Goal: Task Accomplishment & Management: Use online tool/utility

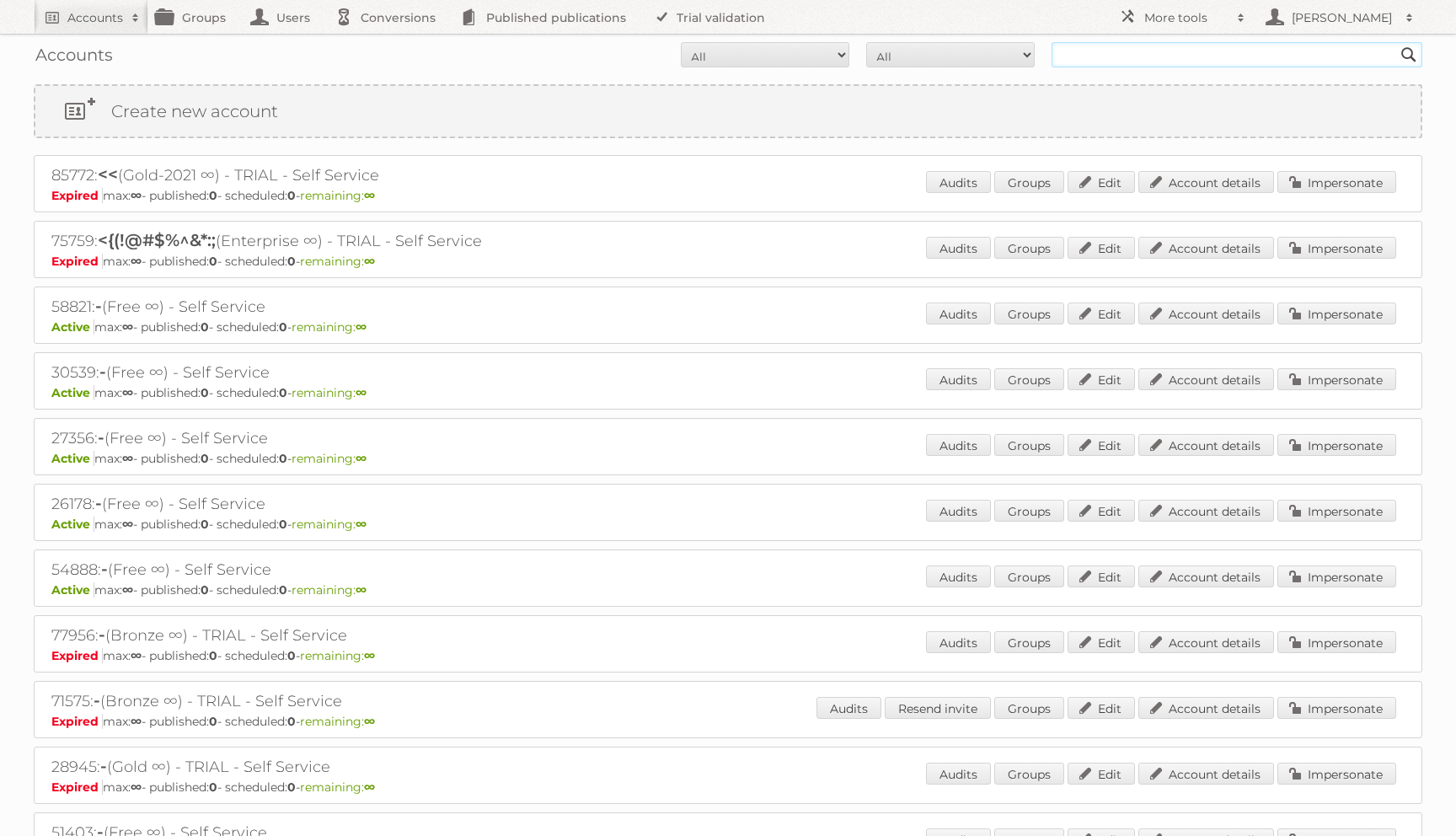
click at [1090, 51] on input "text" at bounding box center [1237, 55] width 370 height 25
type input "chatovich"
click at [1397, 42] on input "Search" at bounding box center [1409, 55] width 25 height 25
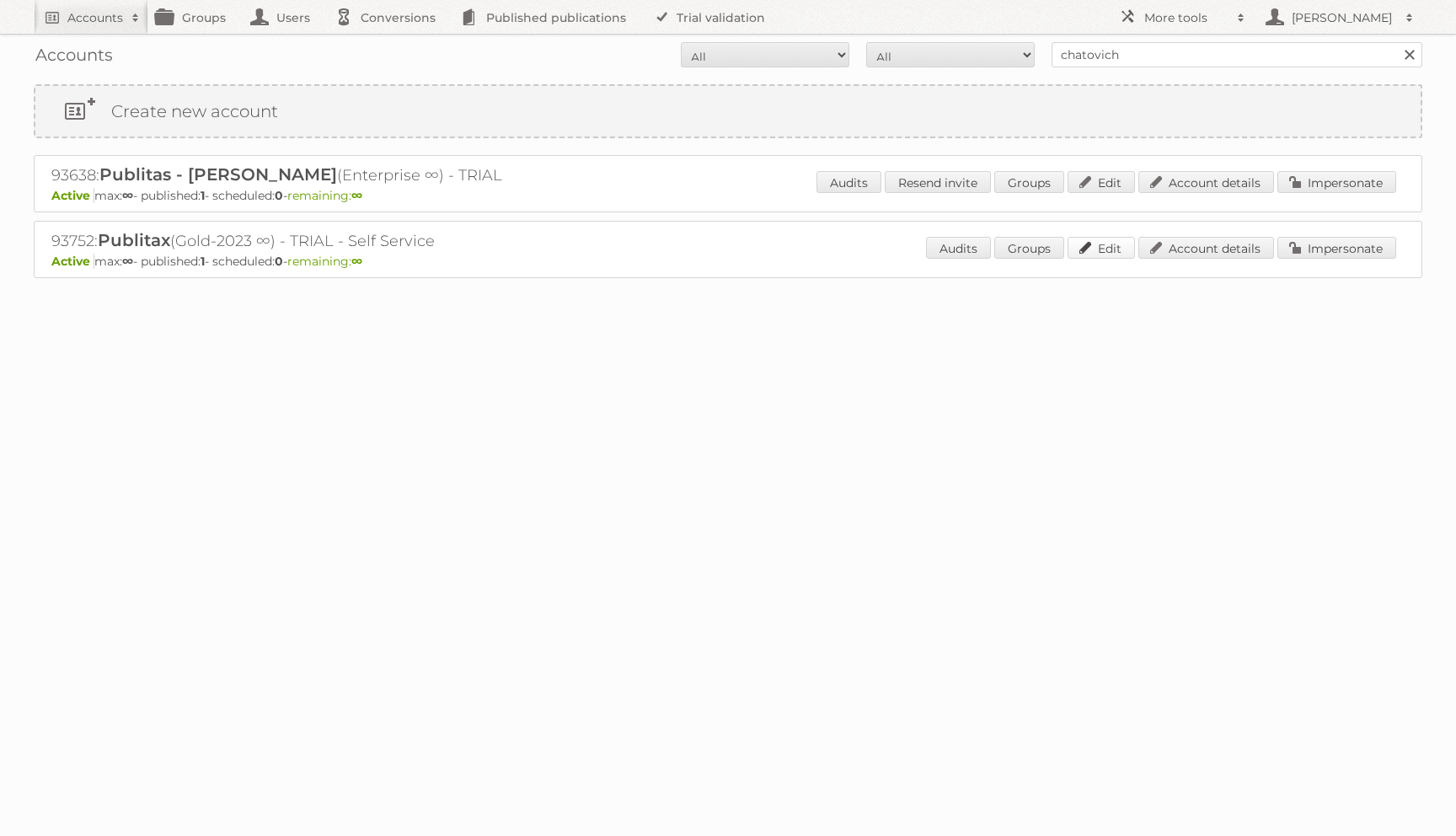
click at [1096, 247] on link "Edit" at bounding box center [1101, 247] width 67 height 22
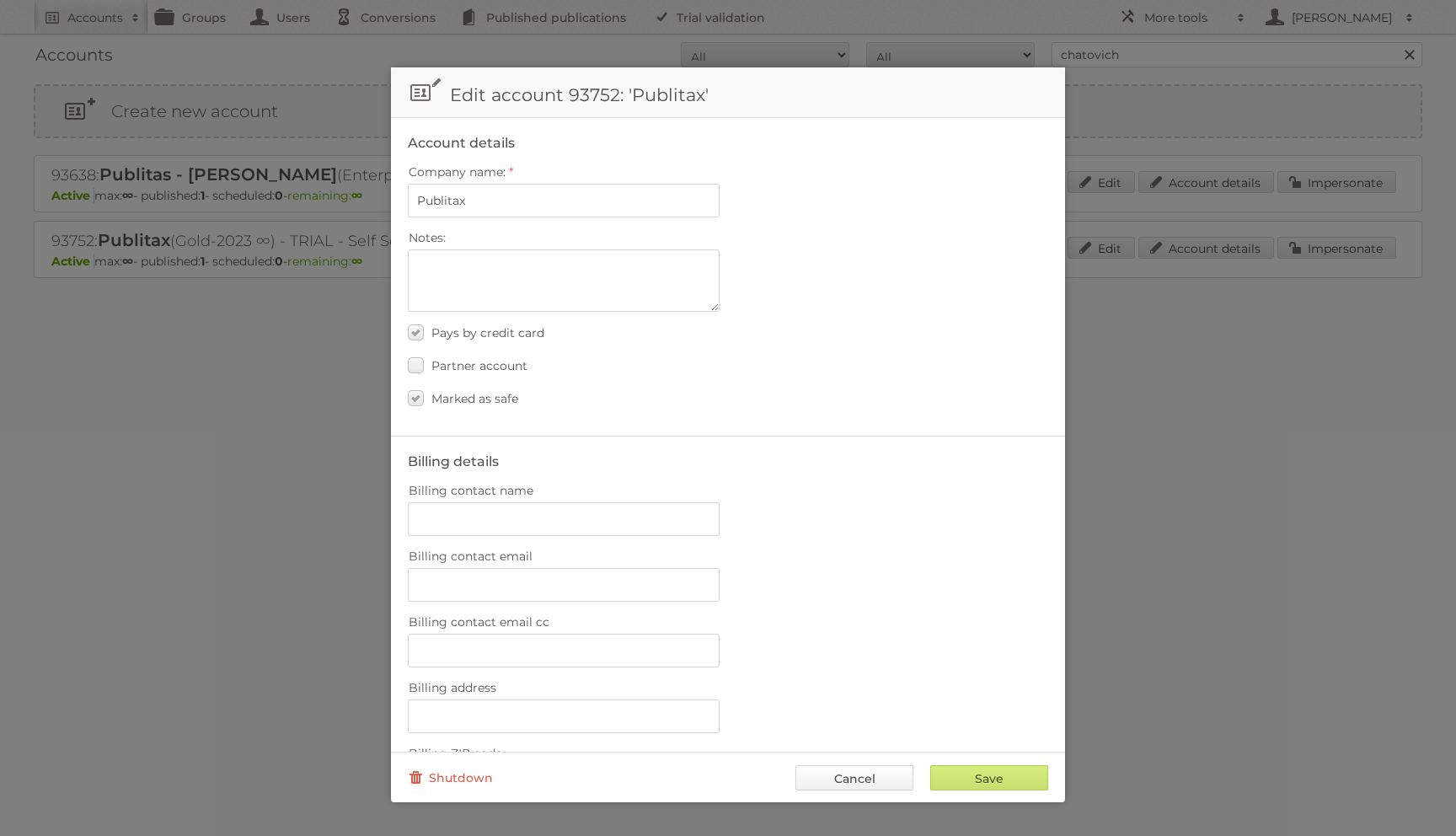
click at [856, 774] on link "Cancel" at bounding box center [854, 778] width 118 height 25
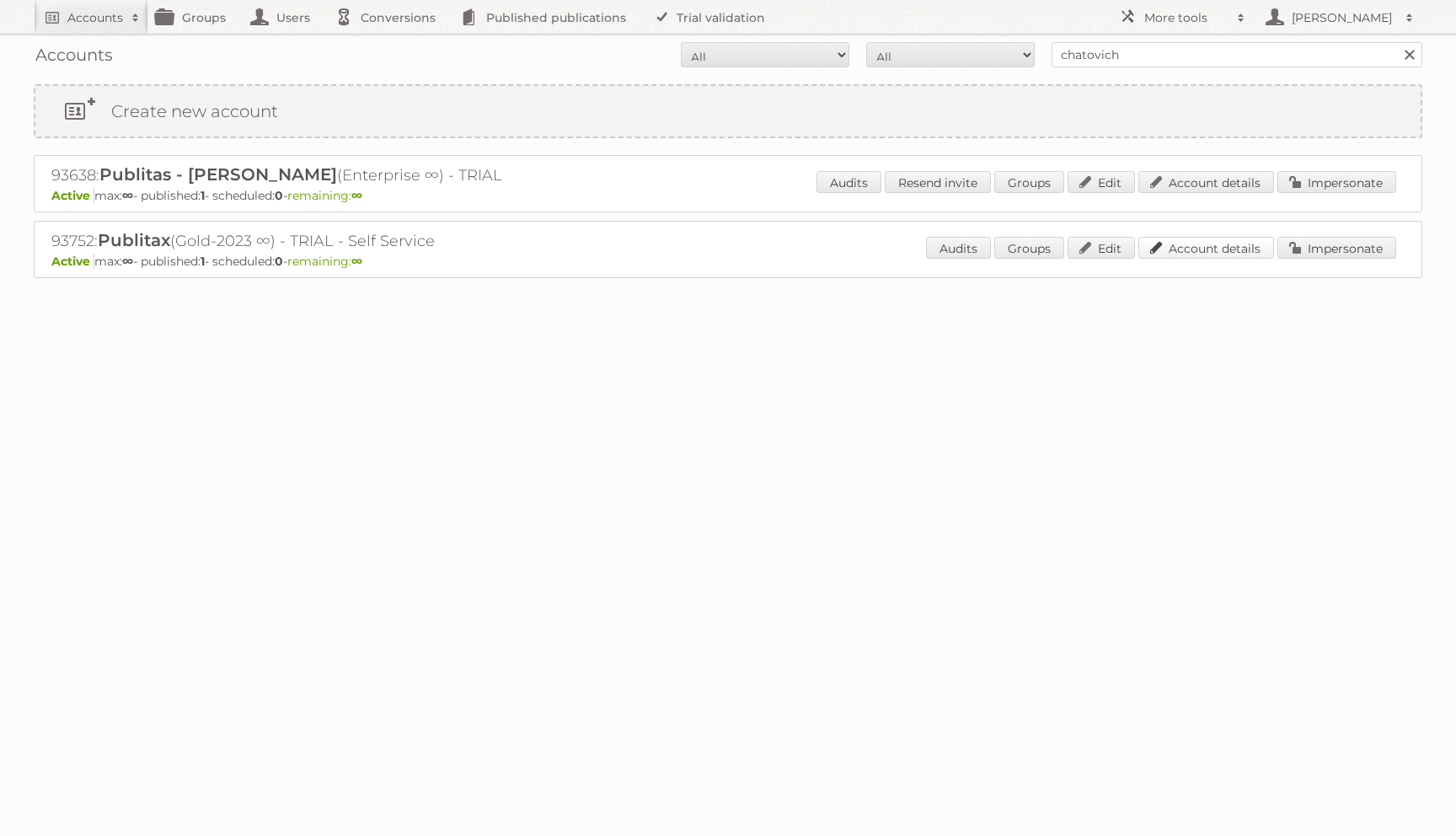
click at [1187, 246] on link "Account details" at bounding box center [1206, 247] width 136 height 22
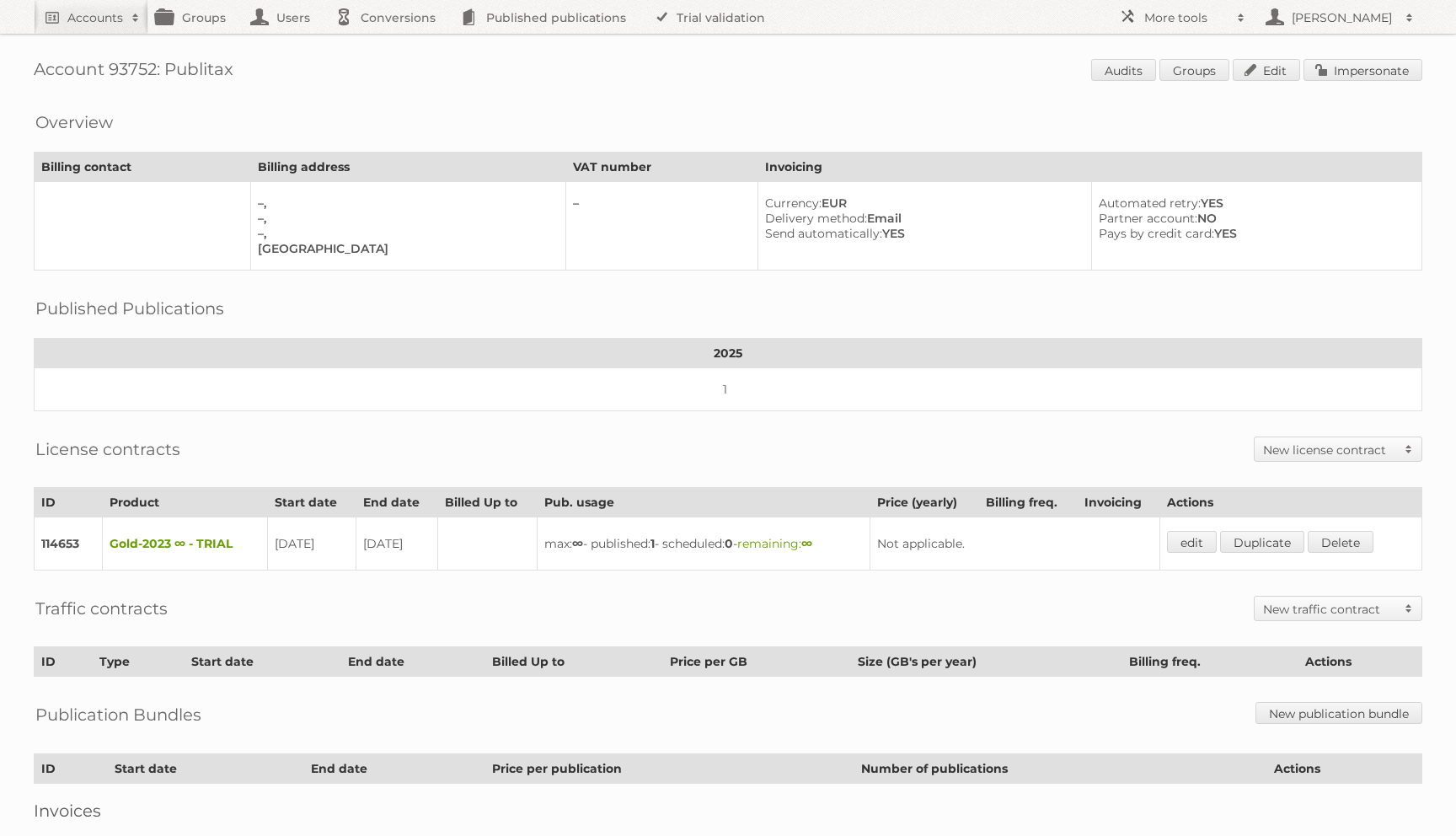
click at [1395, 442] on h2 "New license contract" at bounding box center [1329, 450] width 133 height 17
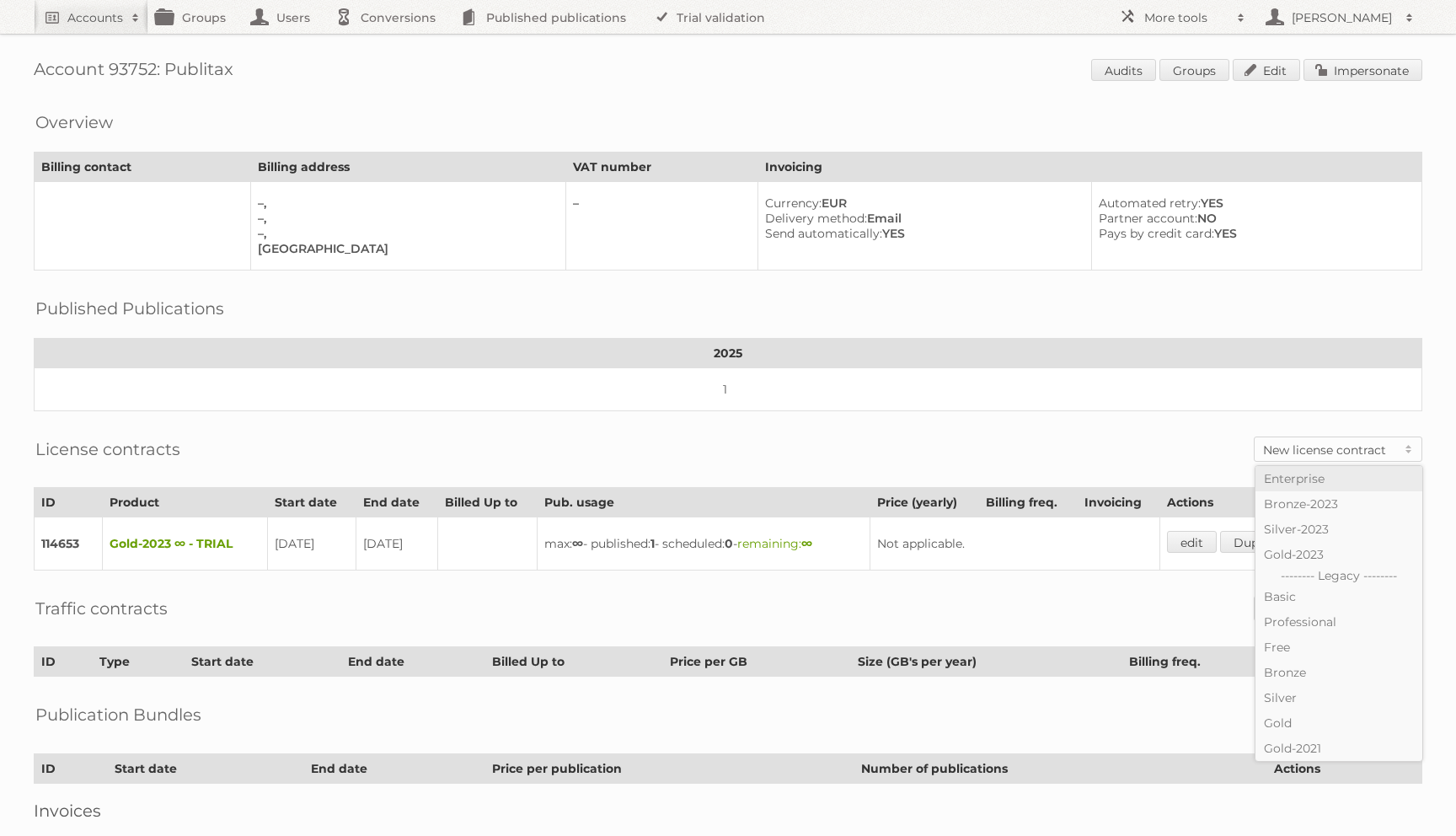
click at [1346, 479] on link "Enterprise" at bounding box center [1339, 479] width 167 height 25
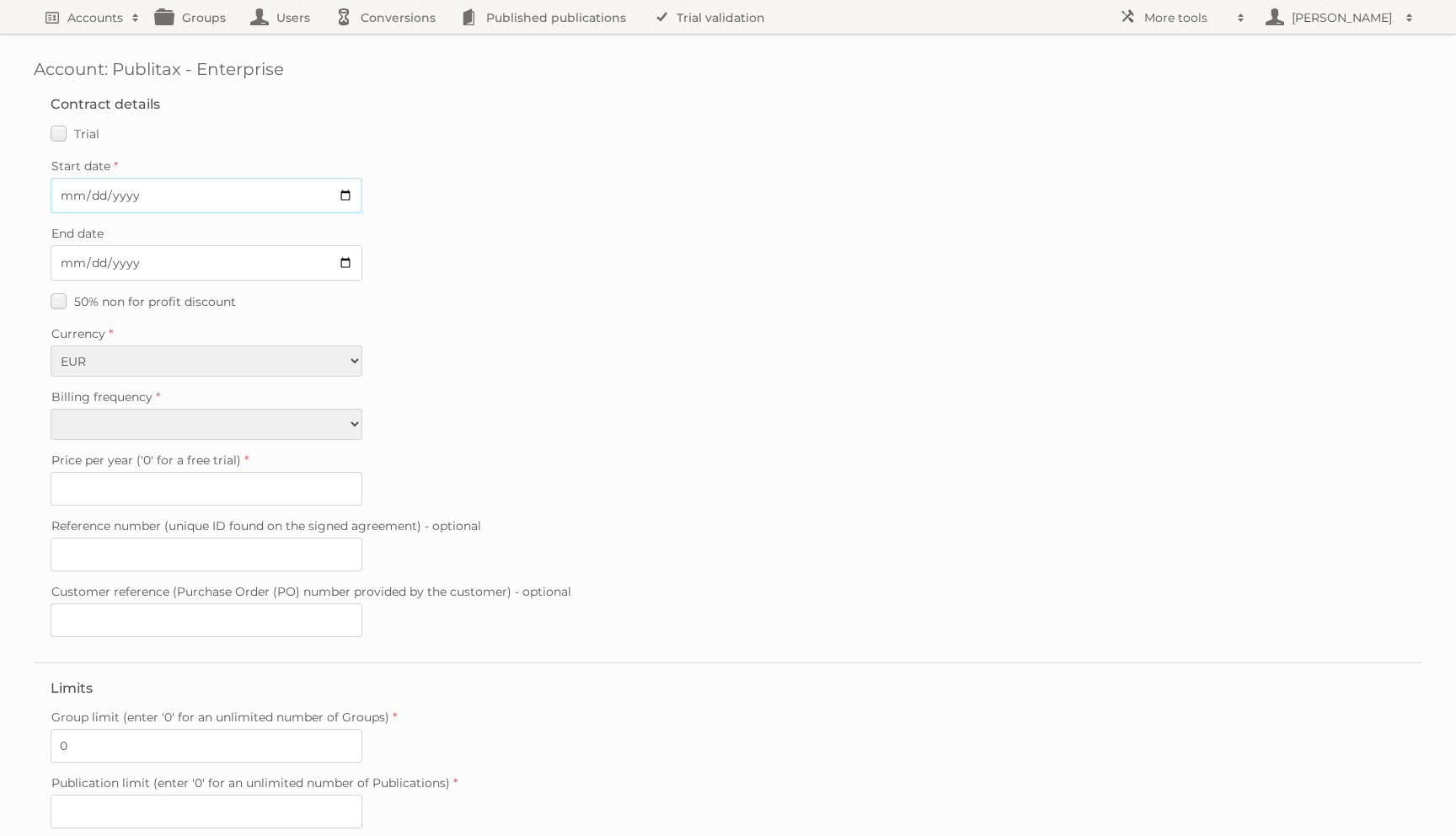
click at [348, 191] on input "Start date" at bounding box center [207, 195] width 312 height 35
click at [346, 200] on input "2025-09-26" at bounding box center [207, 195] width 312 height 35
type input "2025-09-19"
click at [344, 257] on input "End date" at bounding box center [207, 262] width 312 height 35
type input "2028-10-18"
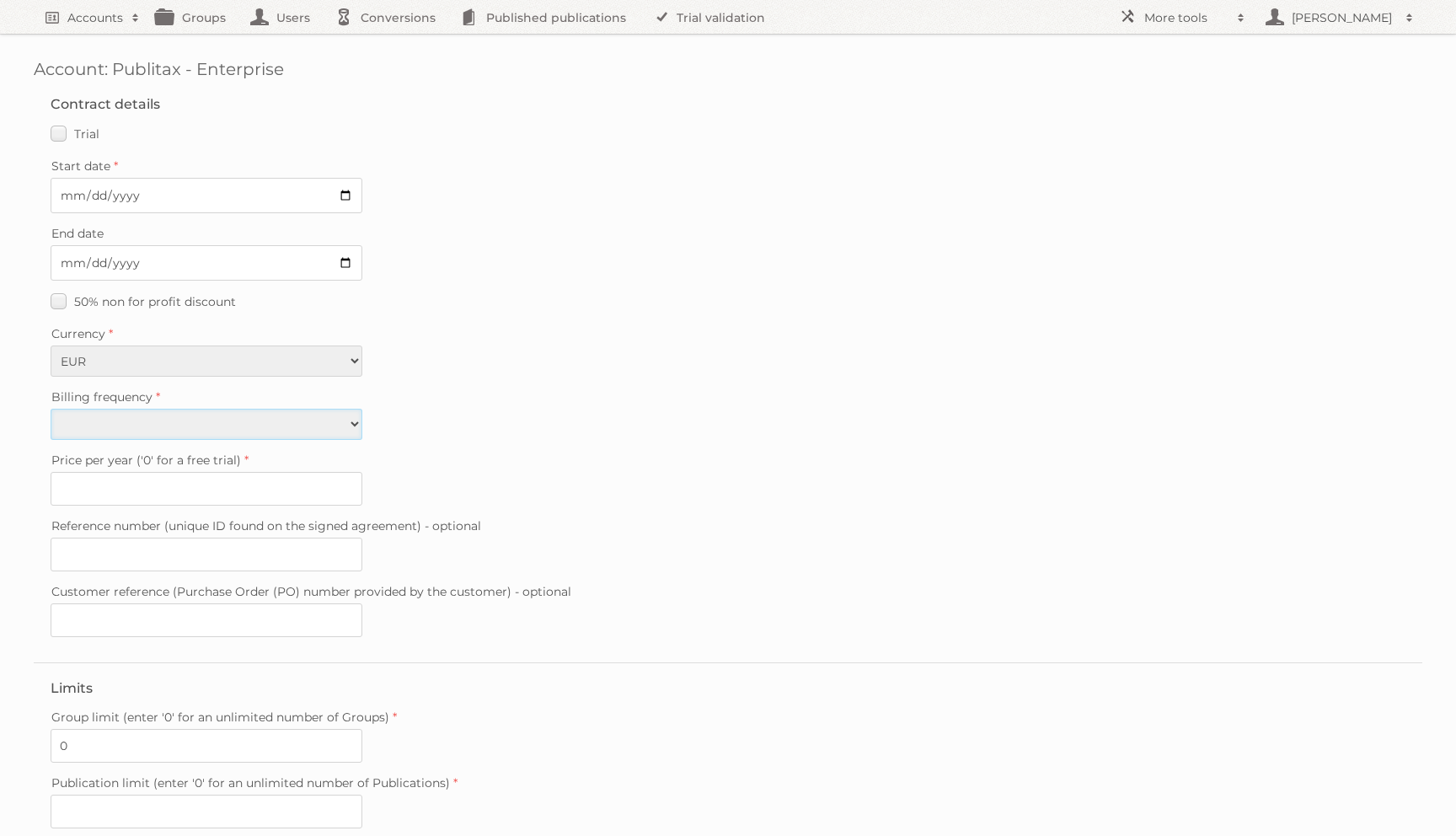
click at [151, 418] on select "Monthly Quarterly Yearly Every 2 years" at bounding box center [207, 424] width 312 height 32
select select "bi-yearly"
click at [51, 409] on select "Monthly Quarterly Yearly Every 2 years" at bounding box center [207, 424] width 312 height 32
type input "0"
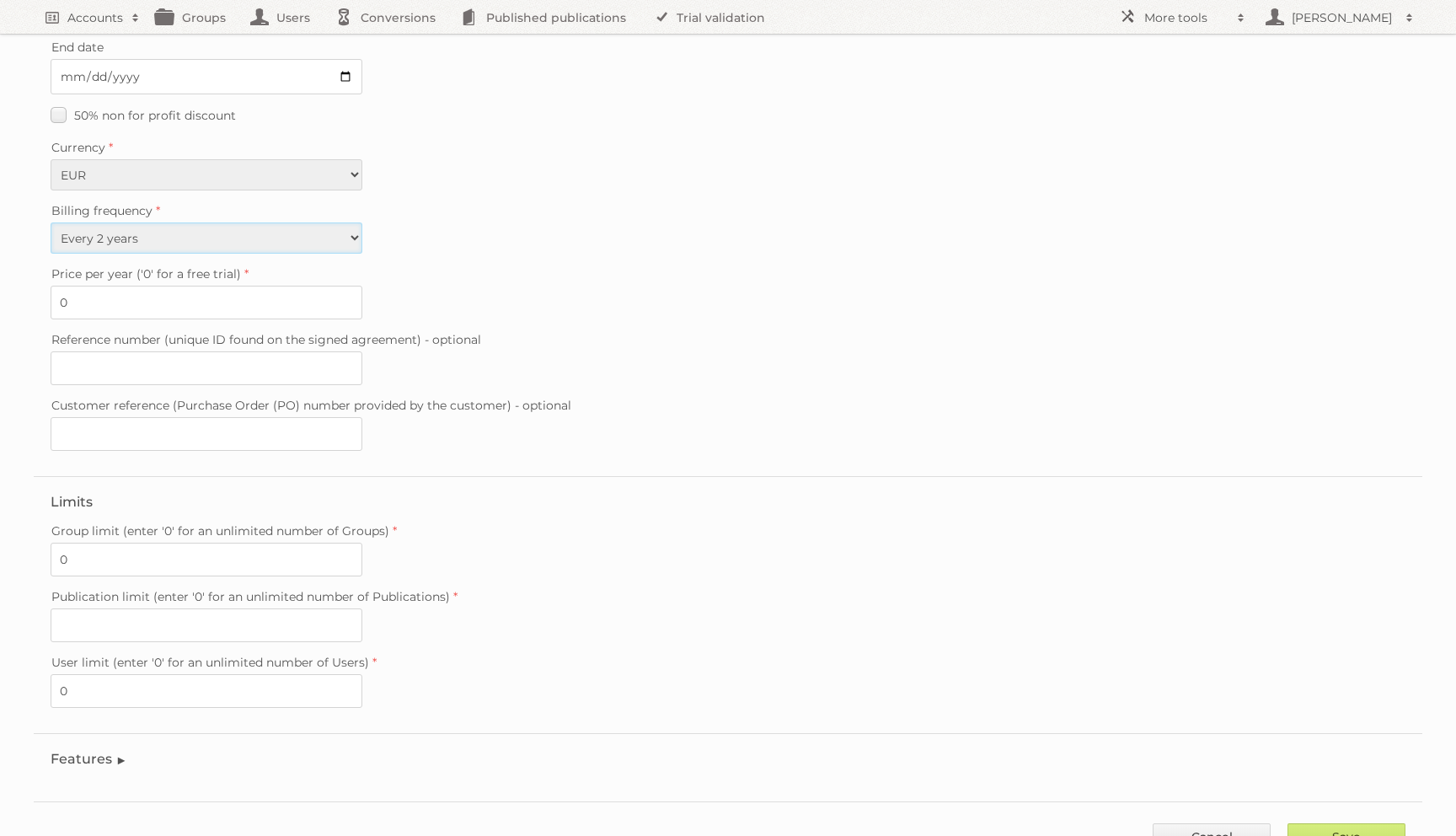
scroll to position [237, 0]
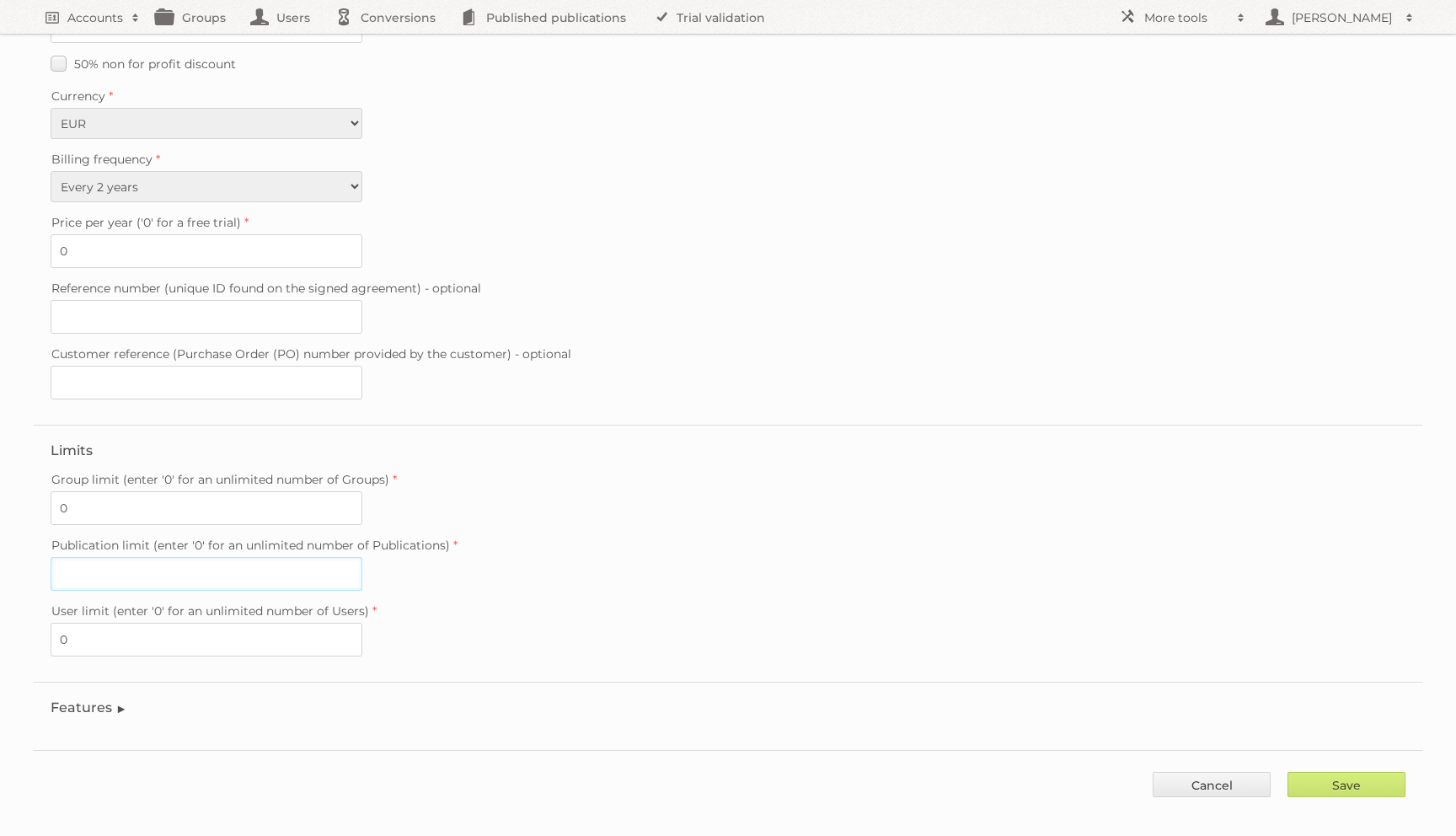
click at [109, 561] on input "Publication limit (enter '0' for an unlimited number of Publications)" at bounding box center [207, 574] width 312 height 34
type input "0"
click at [1340, 772] on input "Save" at bounding box center [1346, 784] width 118 height 25
type input "..."
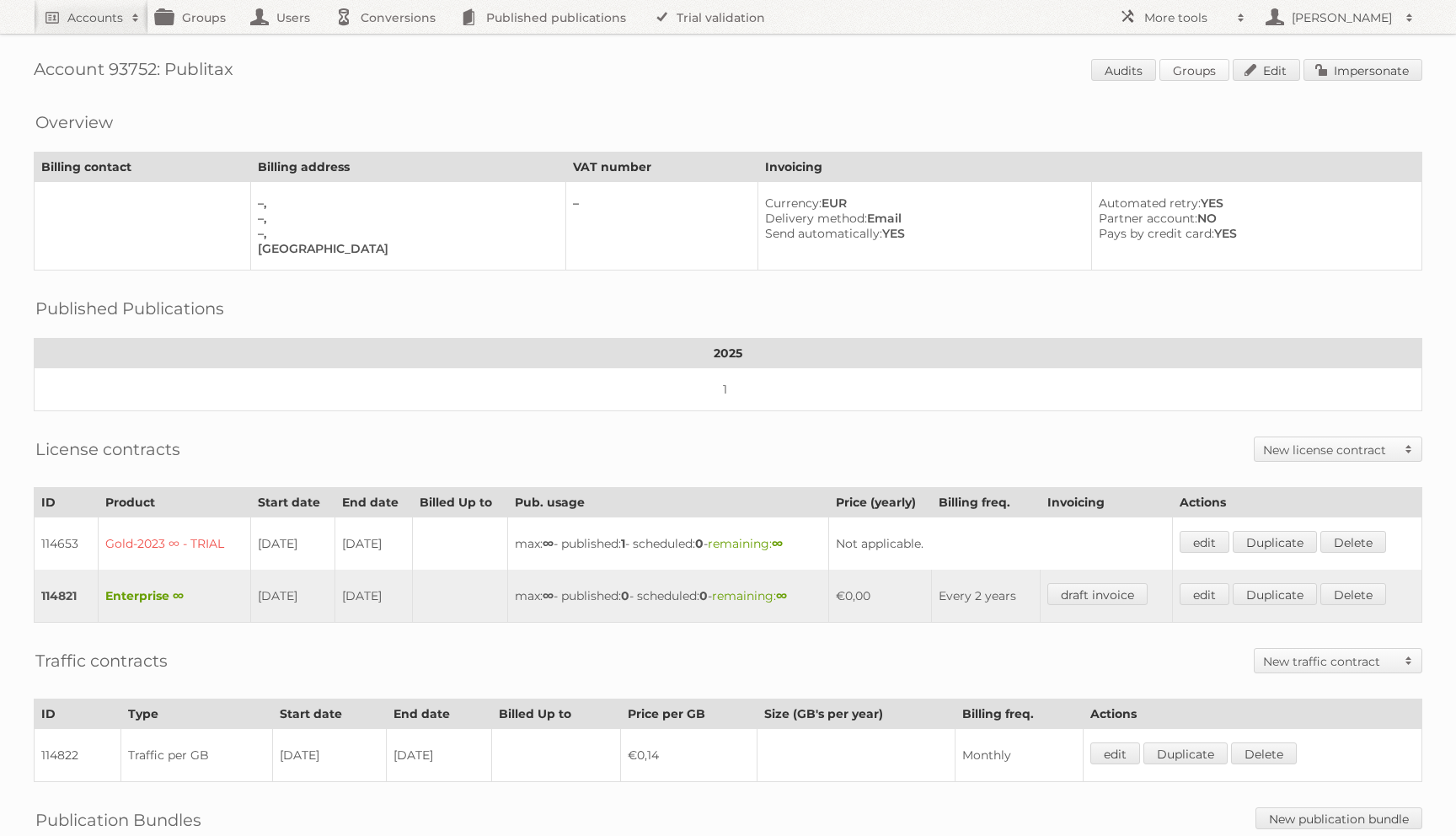
click at [1208, 70] on link "Groups" at bounding box center [1194, 70] width 70 height 22
click at [1288, 76] on link "Edit" at bounding box center [1266, 70] width 67 height 22
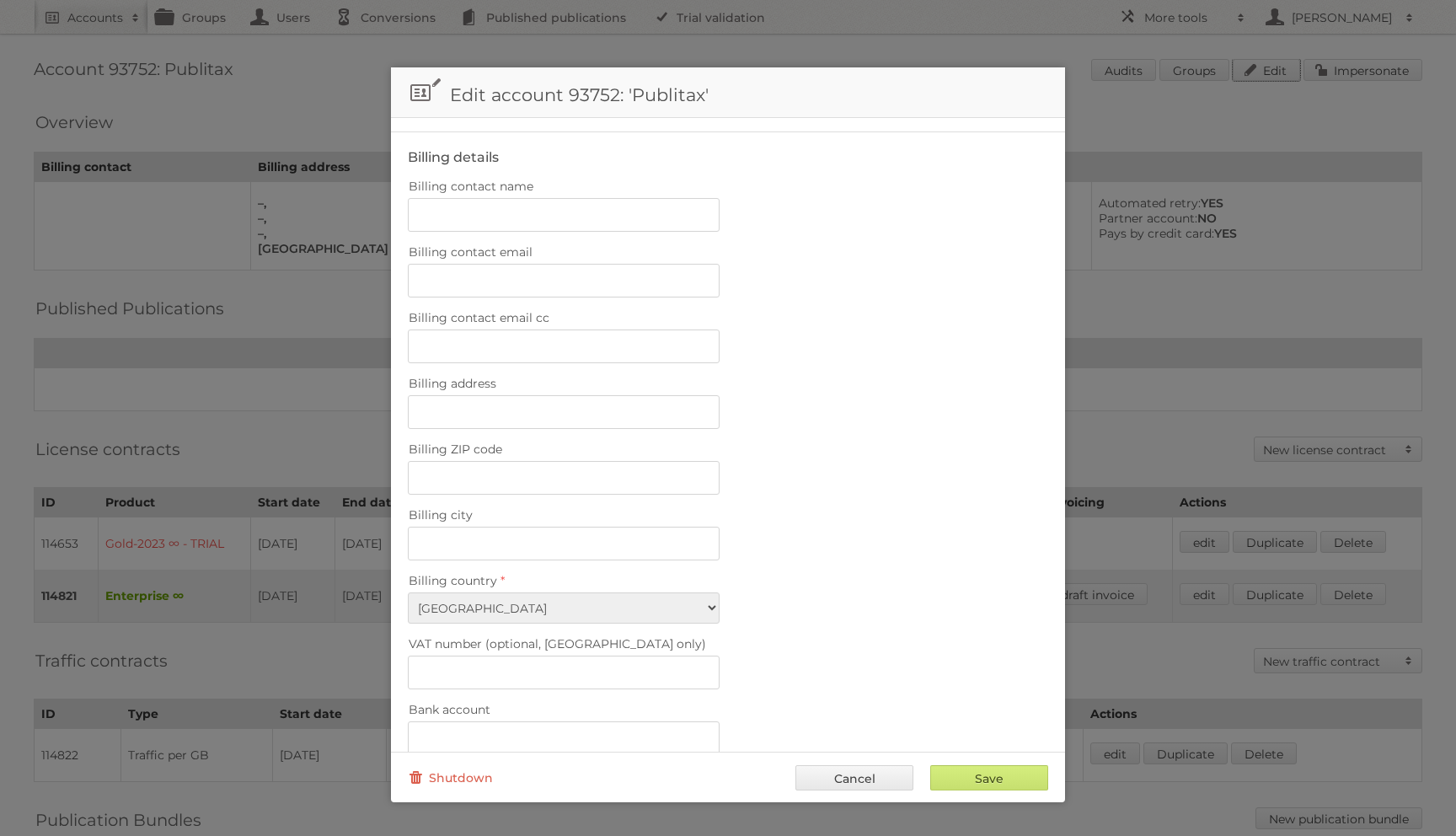
scroll to position [507, 0]
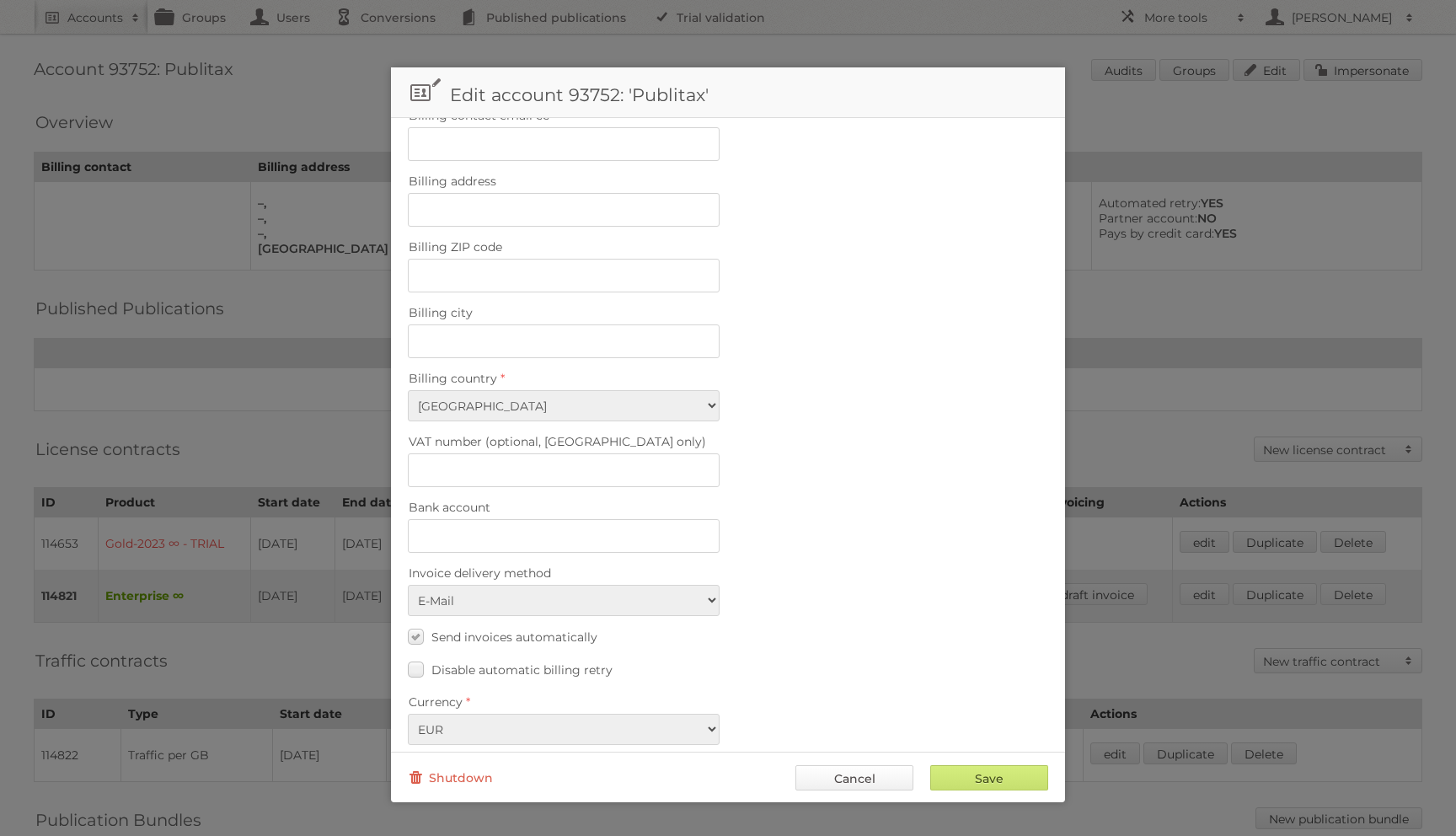
click at [856, 780] on link "Cancel" at bounding box center [854, 778] width 118 height 25
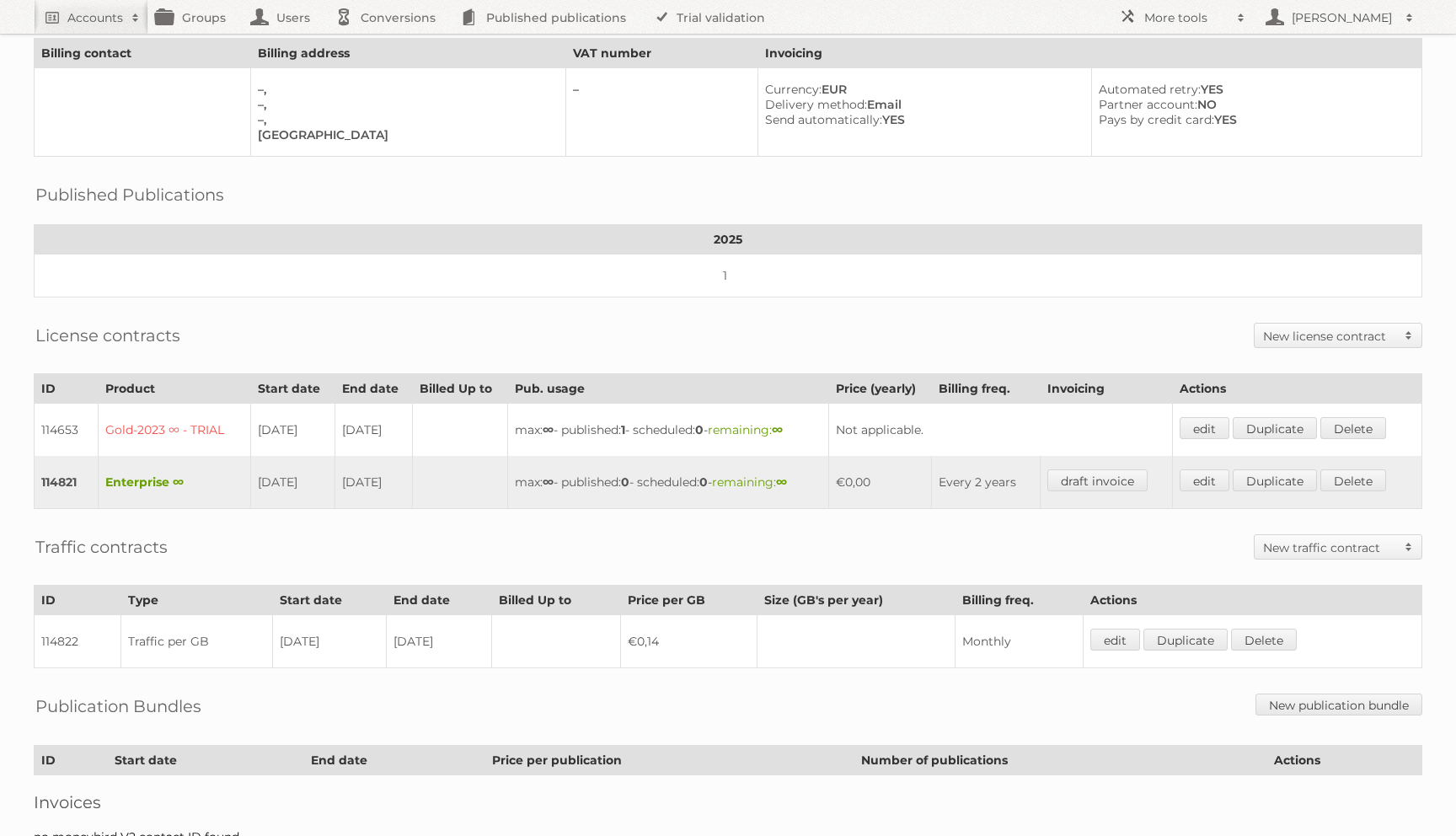
scroll to position [0, 0]
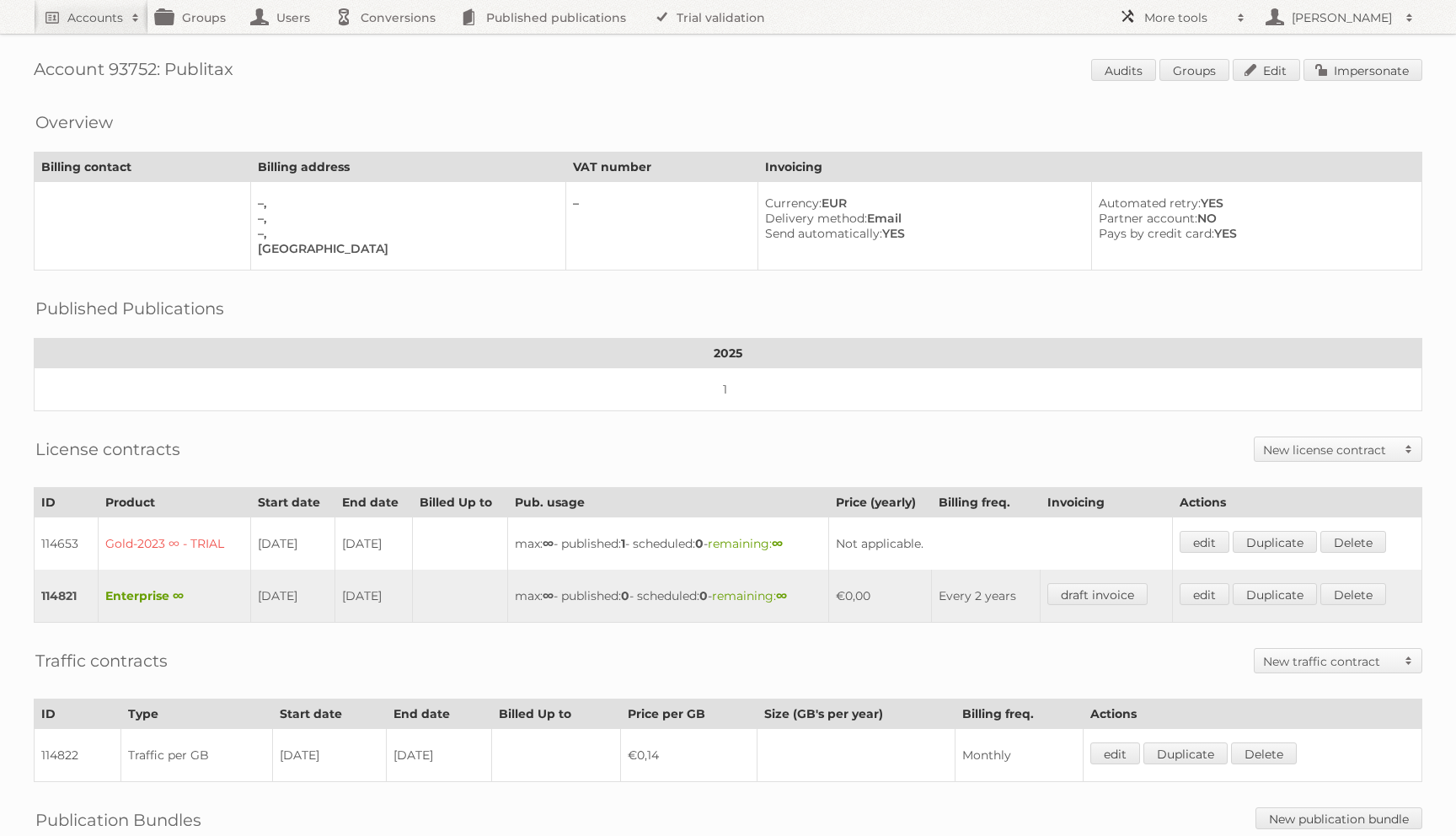
click at [1233, 14] on span at bounding box center [1241, 18] width 25 height 17
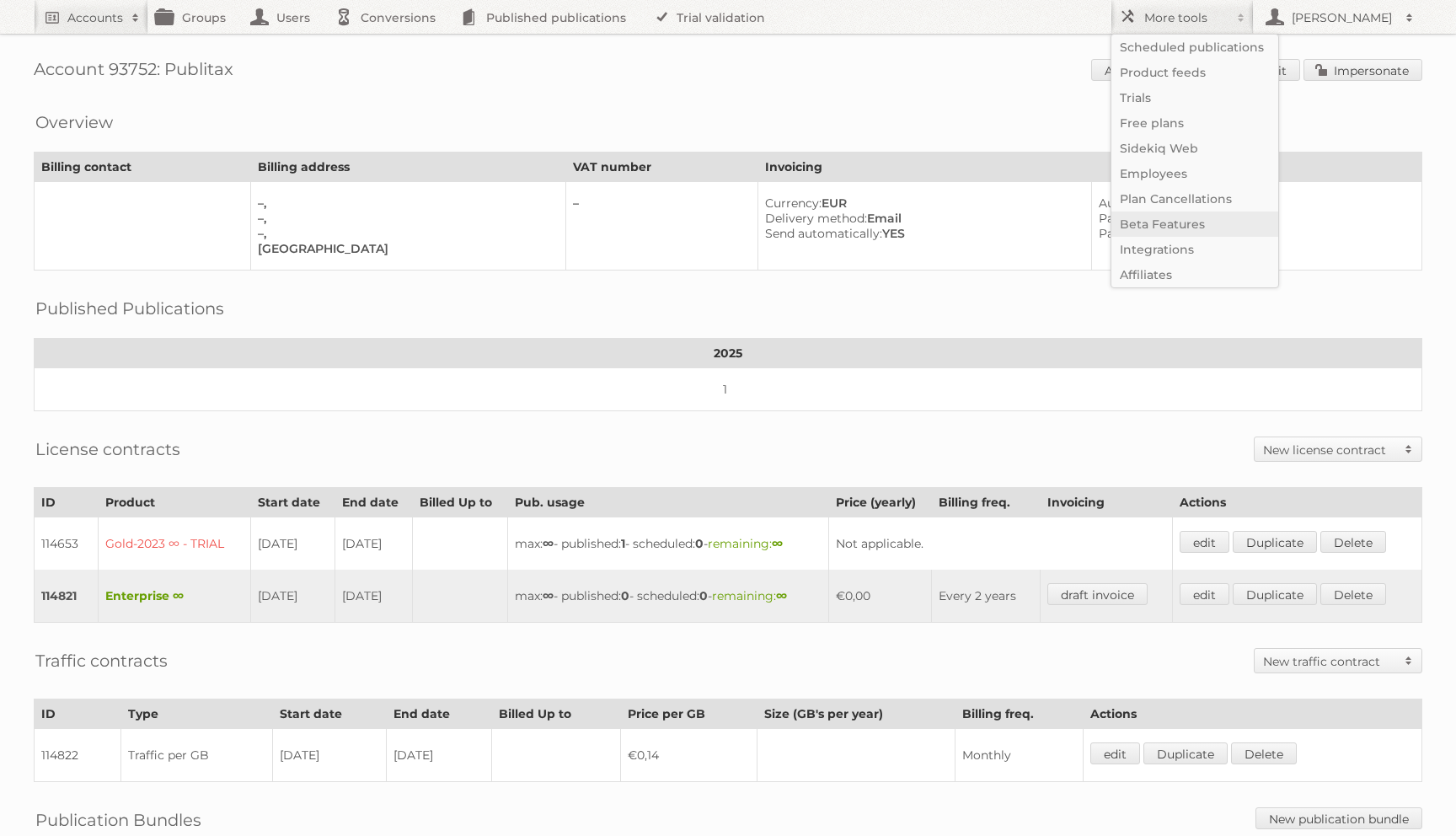
click at [1145, 227] on link "Beta Features" at bounding box center [1195, 224] width 167 height 25
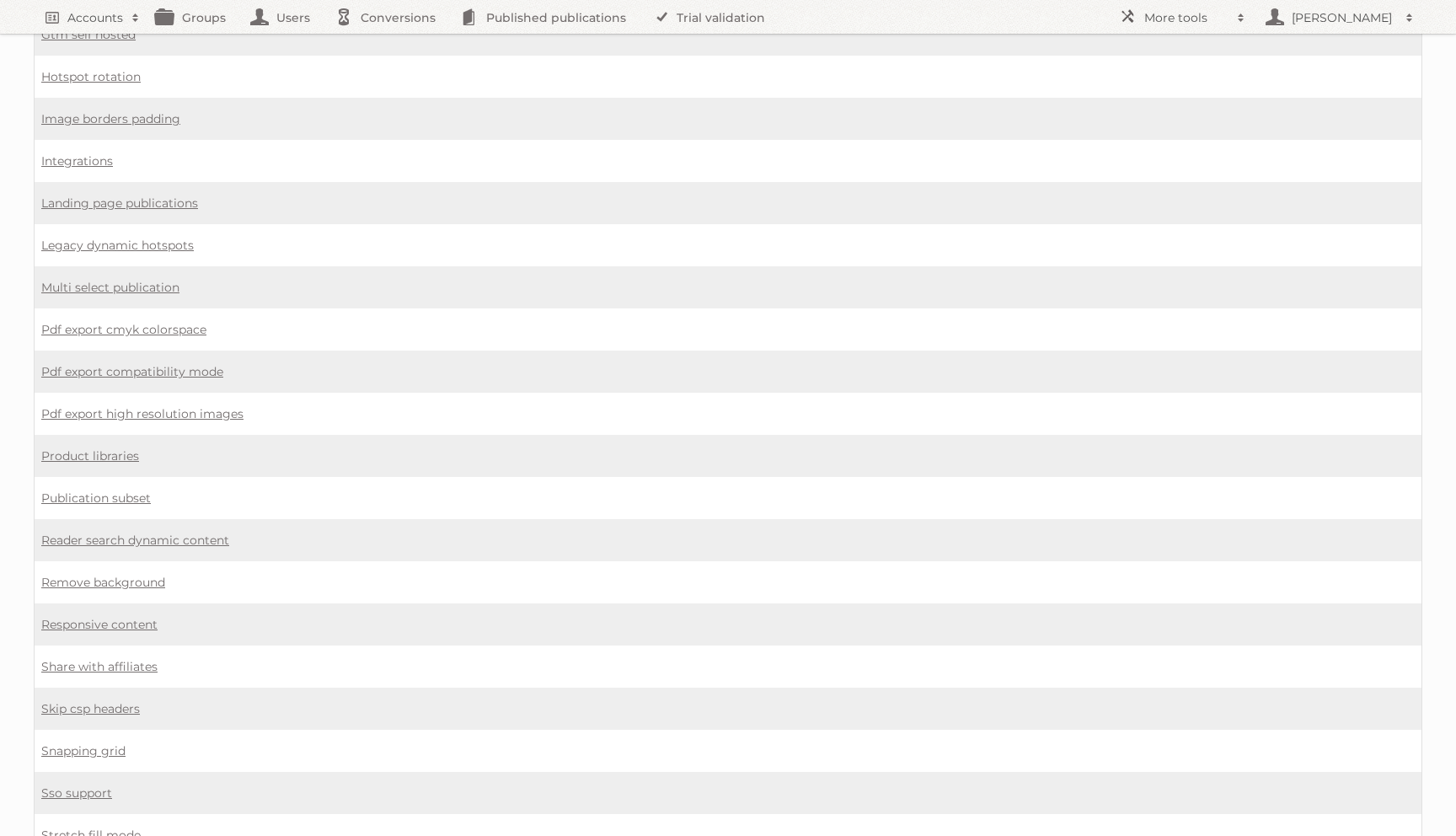
scroll to position [1129, 0]
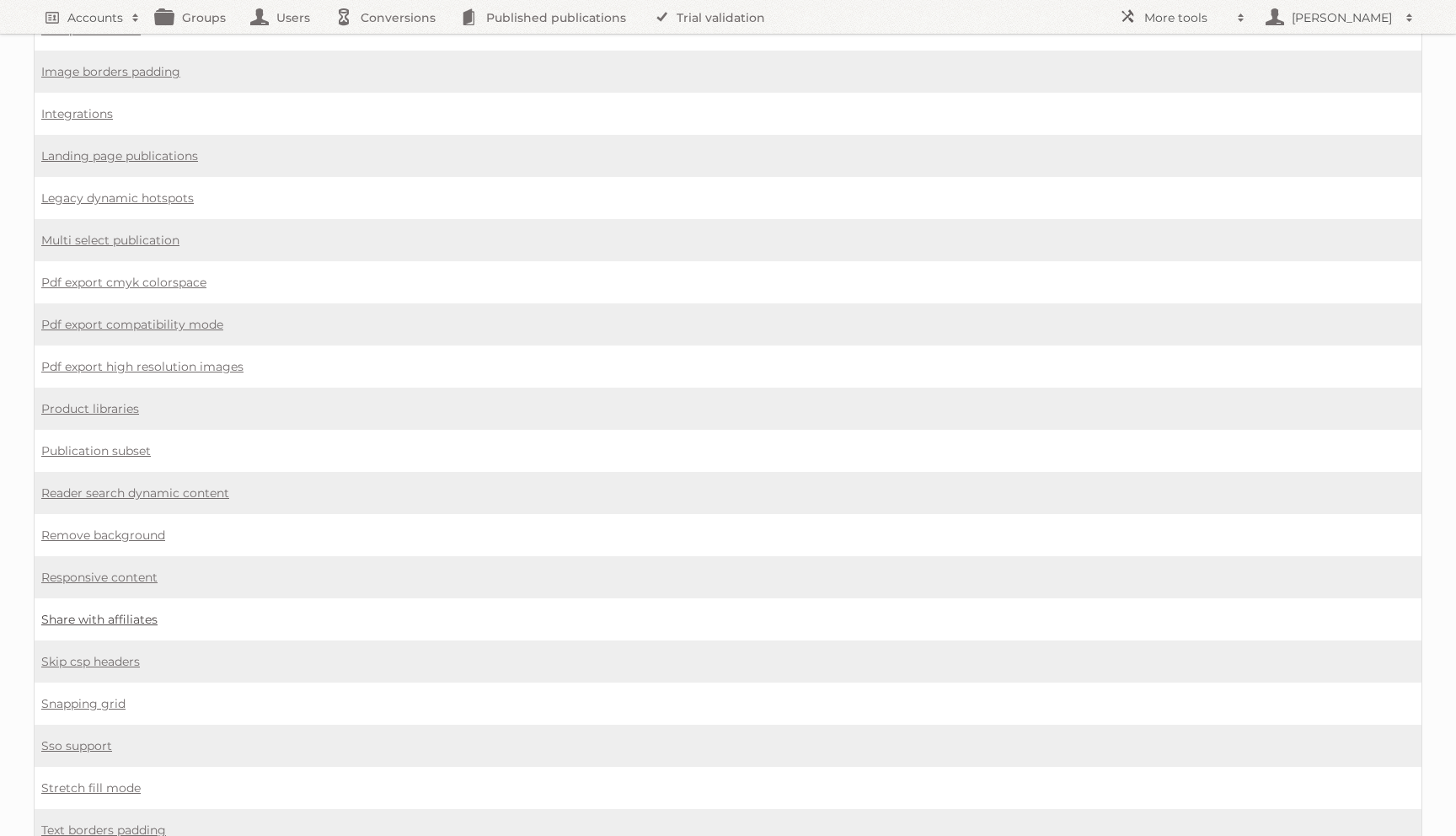
click at [145, 612] on link "Share with affiliates" at bounding box center [99, 620] width 116 height 15
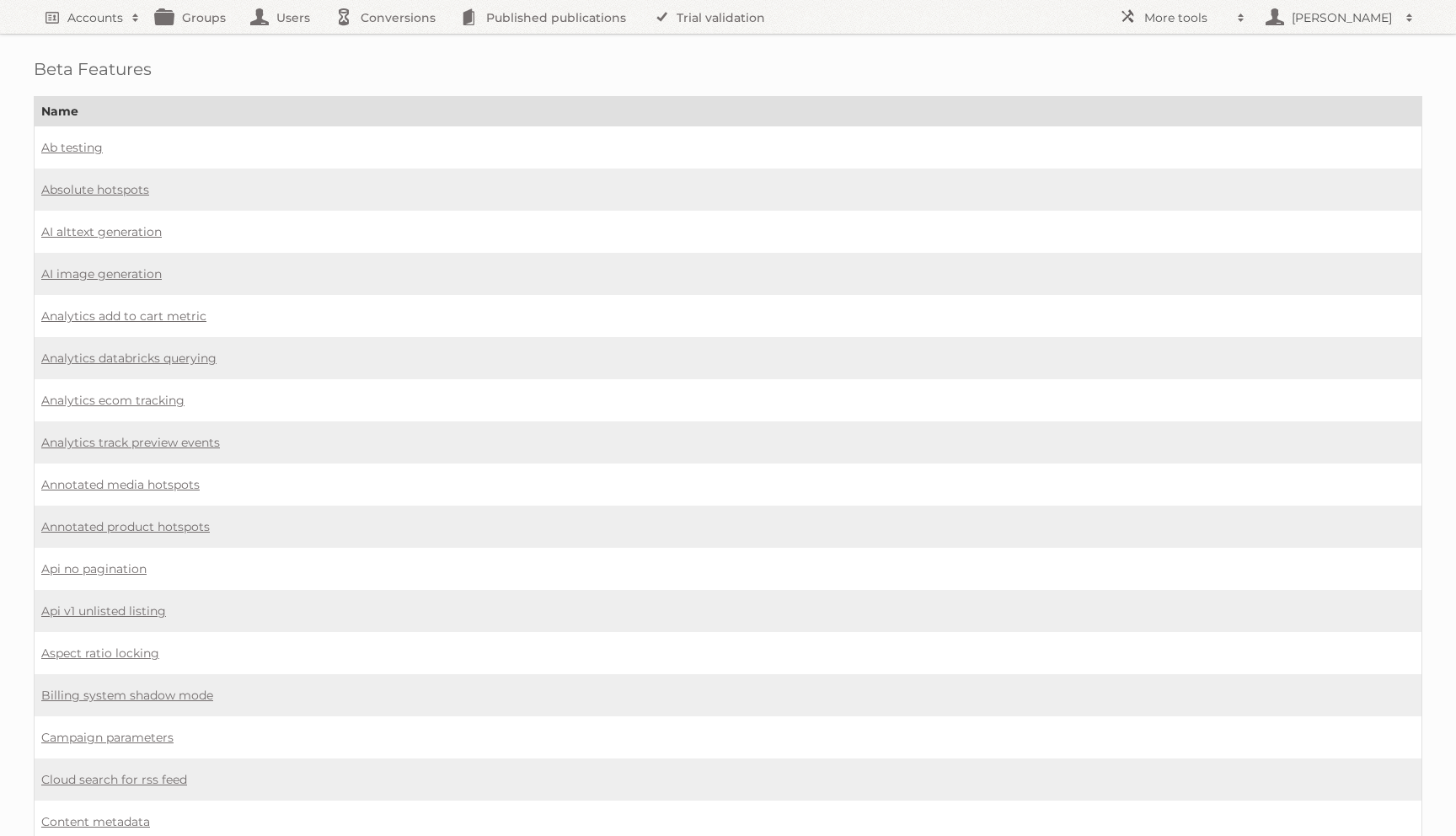
scroll to position [1129, 0]
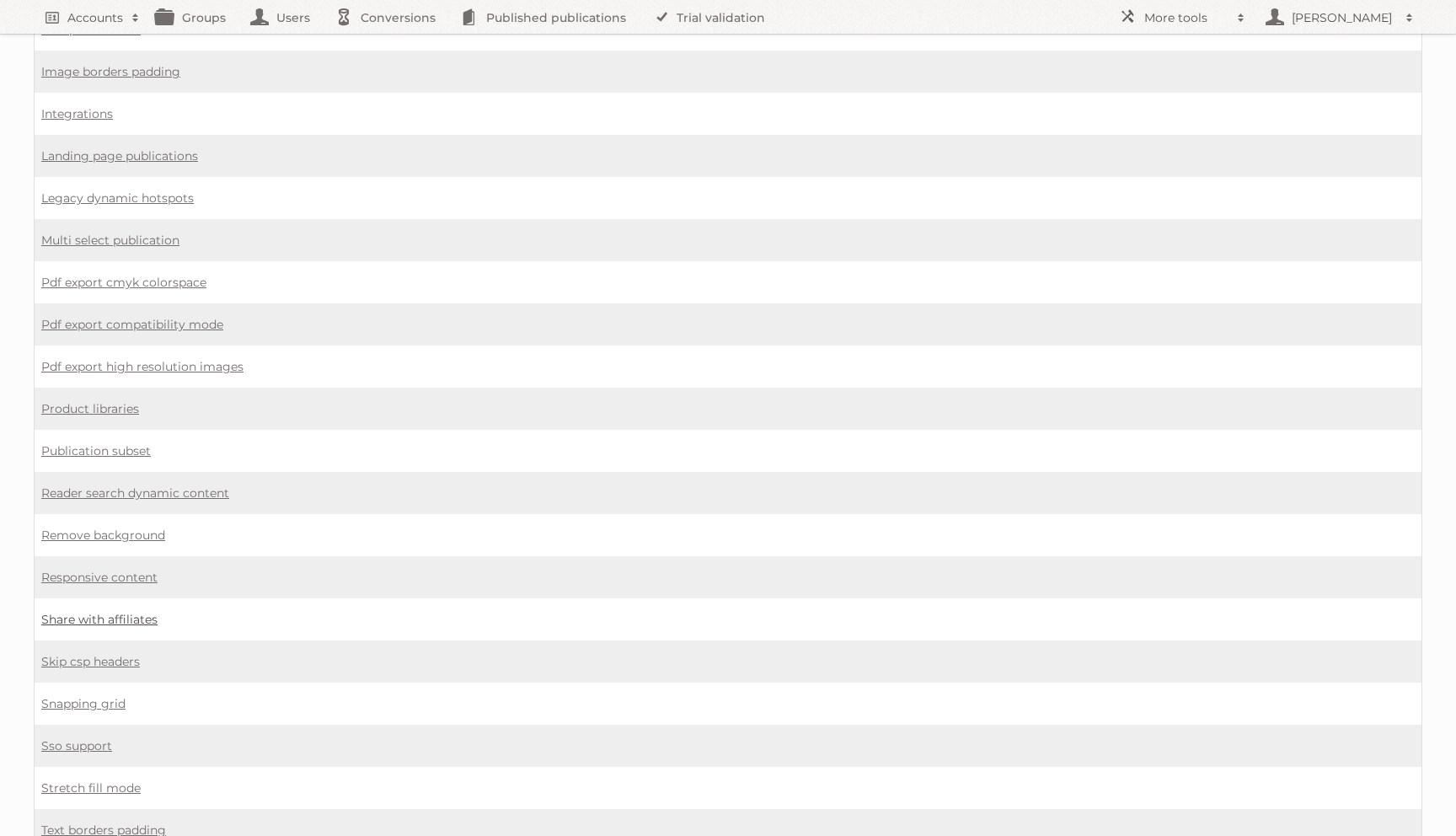
click at [146, 612] on link "Share with affiliates" at bounding box center [99, 620] width 116 height 15
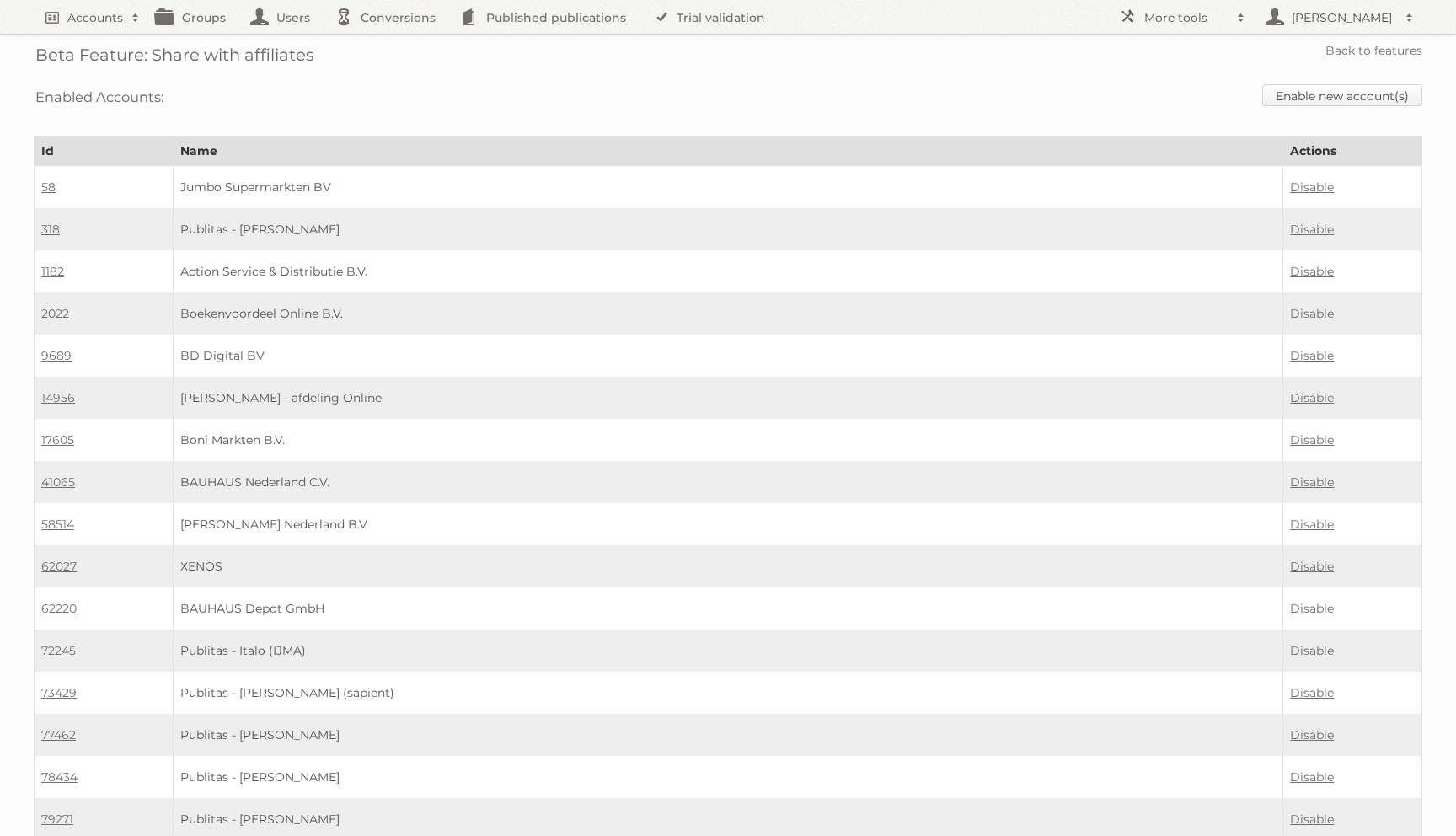
click at [1355, 95] on link "Enable new account(s)" at bounding box center [1342, 95] width 160 height 22
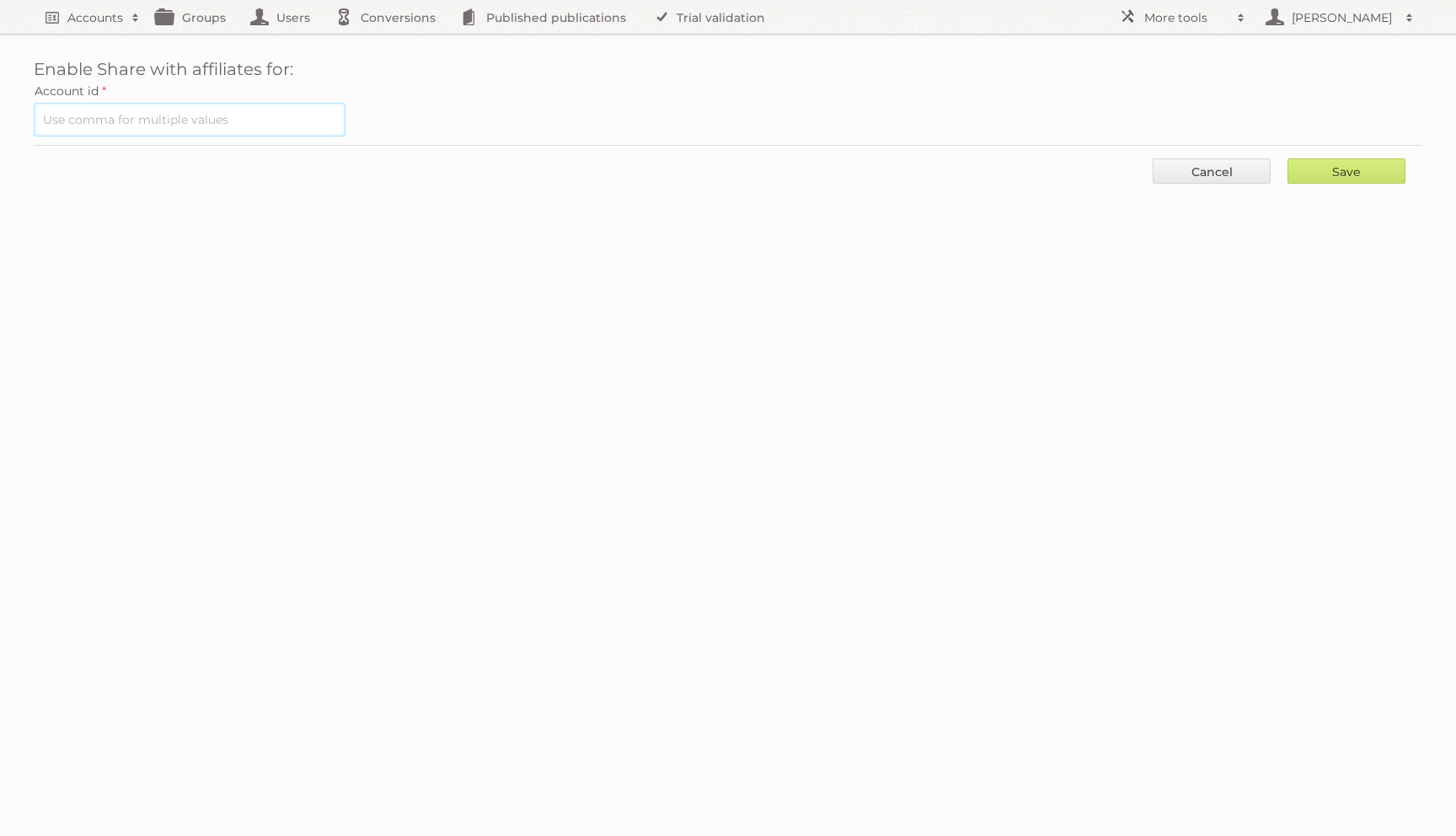
click at [280, 124] on input "text" at bounding box center [190, 119] width 312 height 34
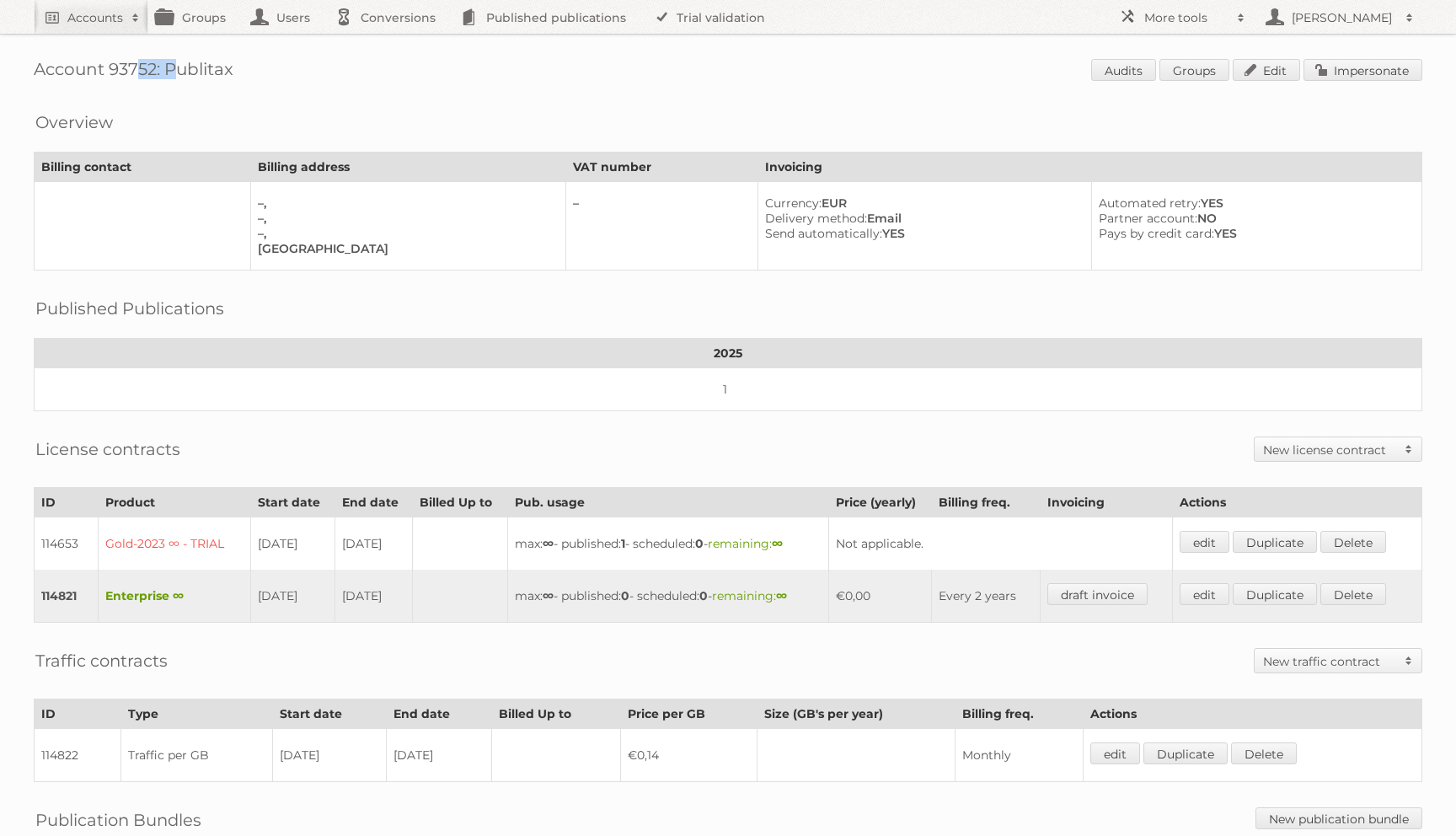
drag, startPoint x: 111, startPoint y: 67, endPoint x: 152, endPoint y: 67, distance: 41.0
click at [152, 67] on h1 "Account 93752: Publitax Audits Groups Edit Impersonate" at bounding box center [728, 72] width 1389 height 25
copy h1 "93752"
click at [1237, 11] on span at bounding box center [1241, 18] width 25 height 17
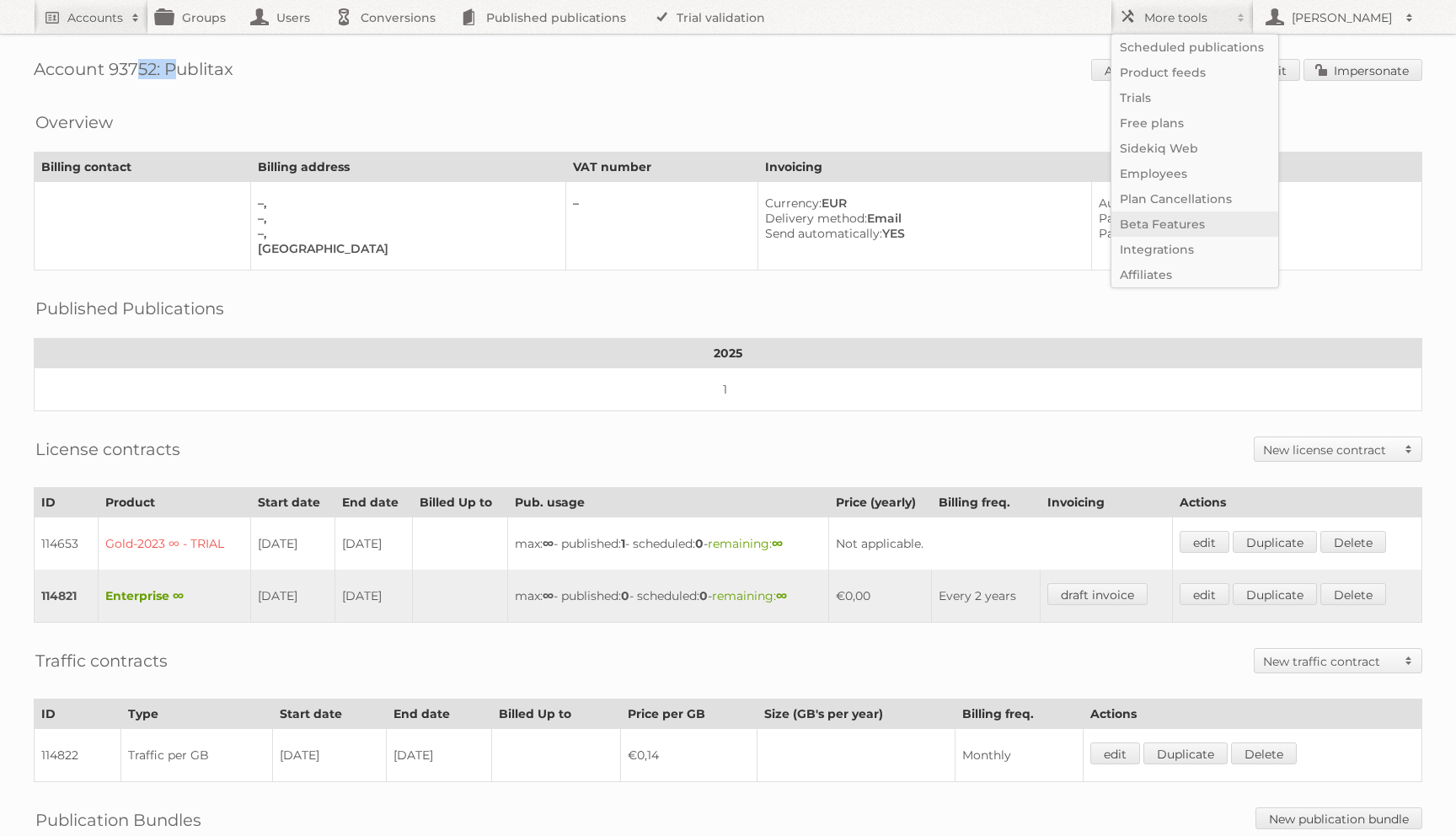
click at [1143, 228] on link "Beta Features" at bounding box center [1195, 224] width 167 height 25
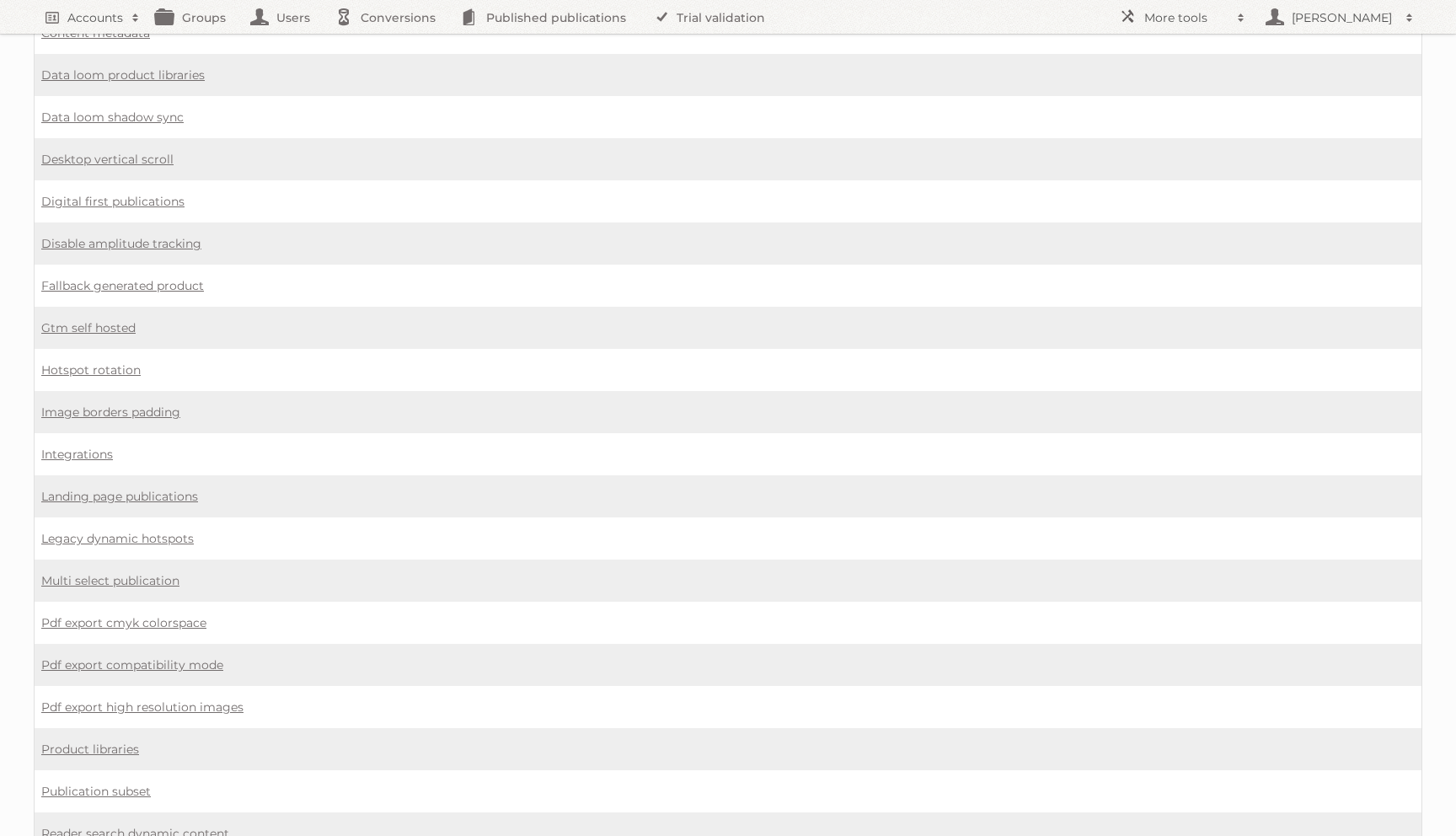
scroll to position [1216, 0]
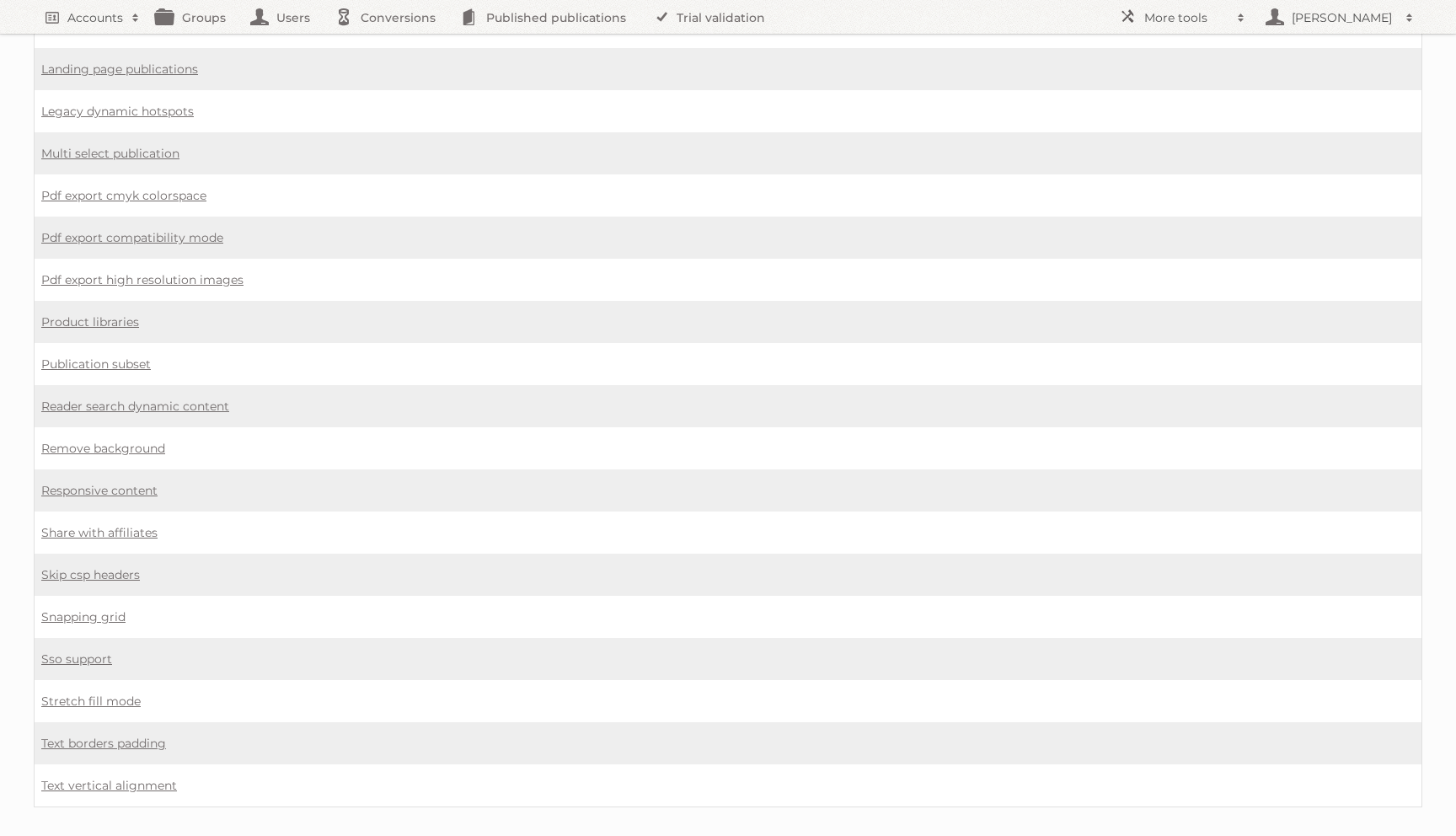
click at [64, 511] on td "Share with affiliates" at bounding box center [728, 532] width 1388 height 42
click at [67, 525] on link "Share with affiliates" at bounding box center [99, 532] width 116 height 15
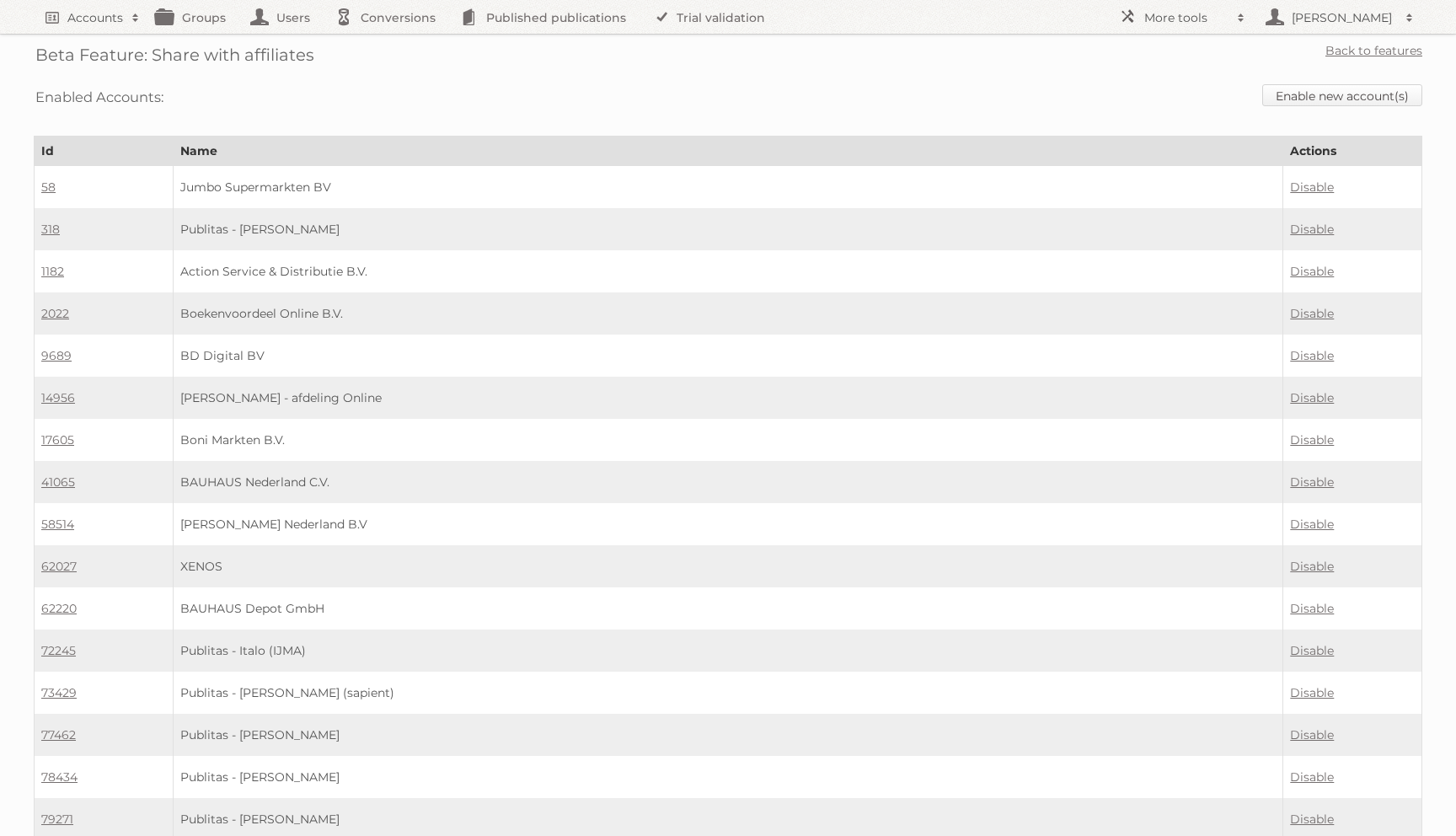
click at [1309, 95] on link "Enable new account(s)" at bounding box center [1342, 95] width 160 height 22
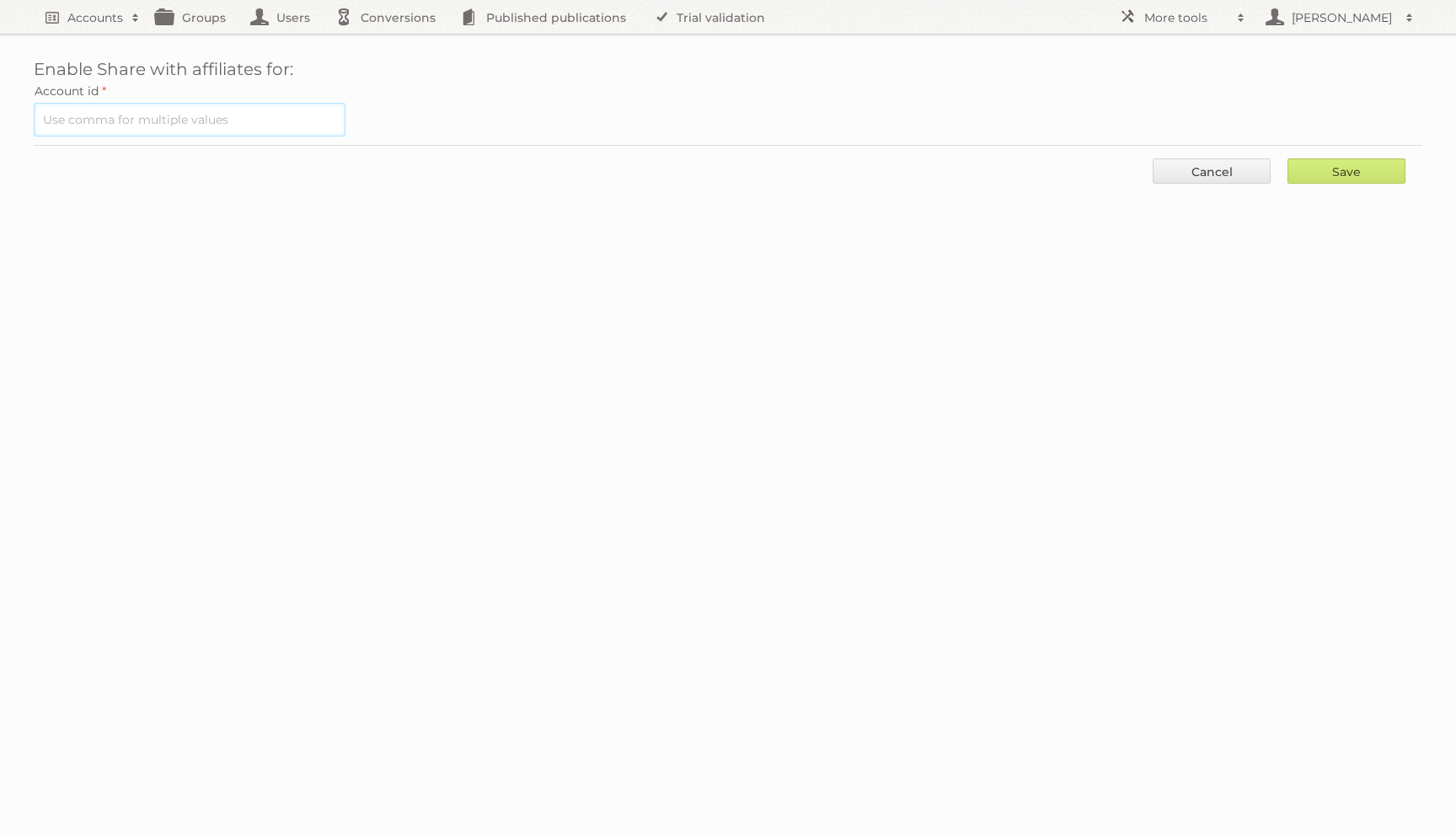
click at [287, 127] on input "text" at bounding box center [190, 119] width 312 height 34
paste input "93752"
type input "93752"
click at [1331, 167] on input "Save" at bounding box center [1346, 170] width 118 height 25
type input "..."
